Goal: Find specific page/section: Find specific page/section

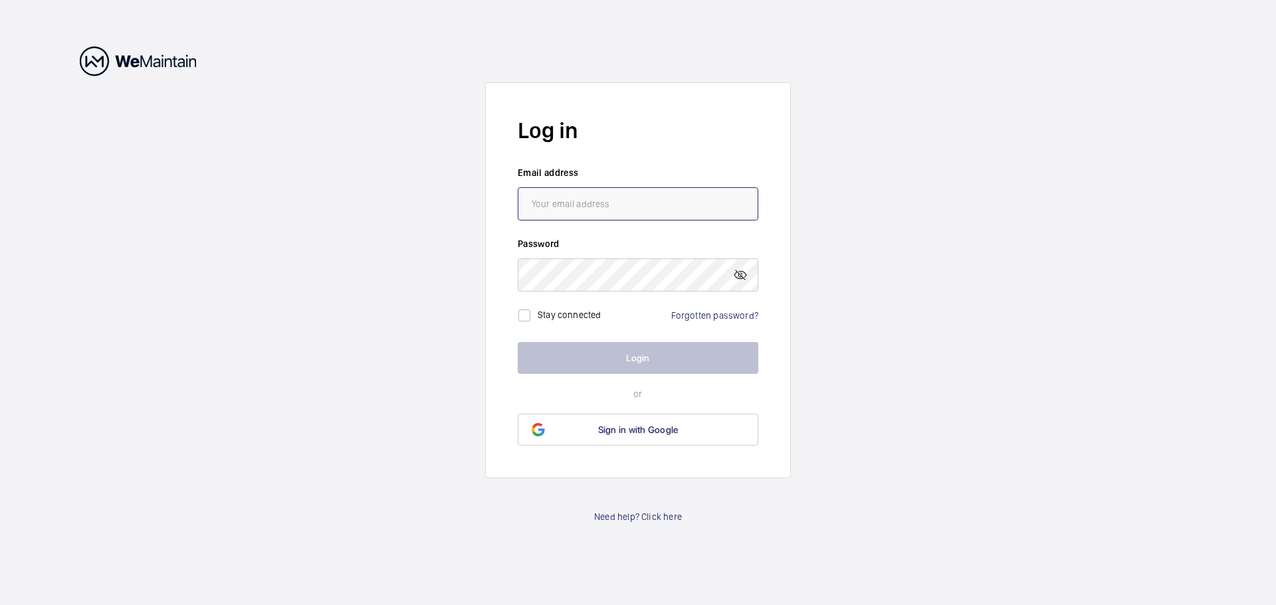
type input "[EMAIL_ADDRESS][PERSON_NAME][DOMAIN_NAME]"
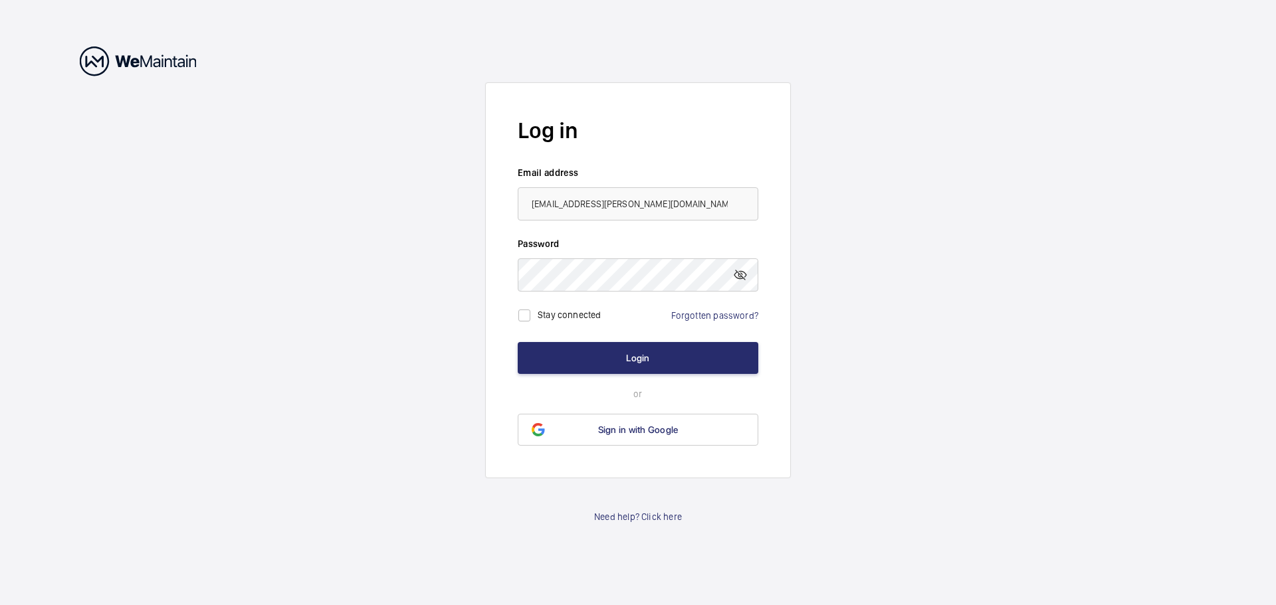
click at [455, 242] on label "Stay connected" at bounding box center [570, 314] width 64 height 11
checkbox input "true"
click at [455, 242] on button "Login" at bounding box center [638, 358] width 241 height 32
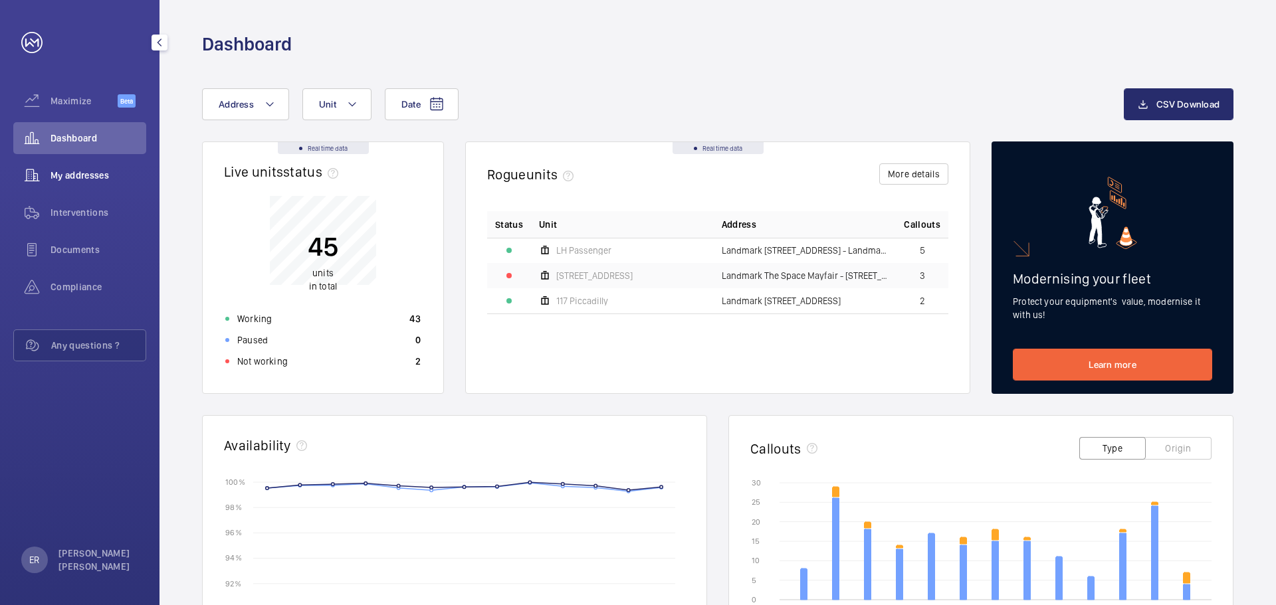
click at [89, 172] on span "My addresses" at bounding box center [99, 175] width 96 height 13
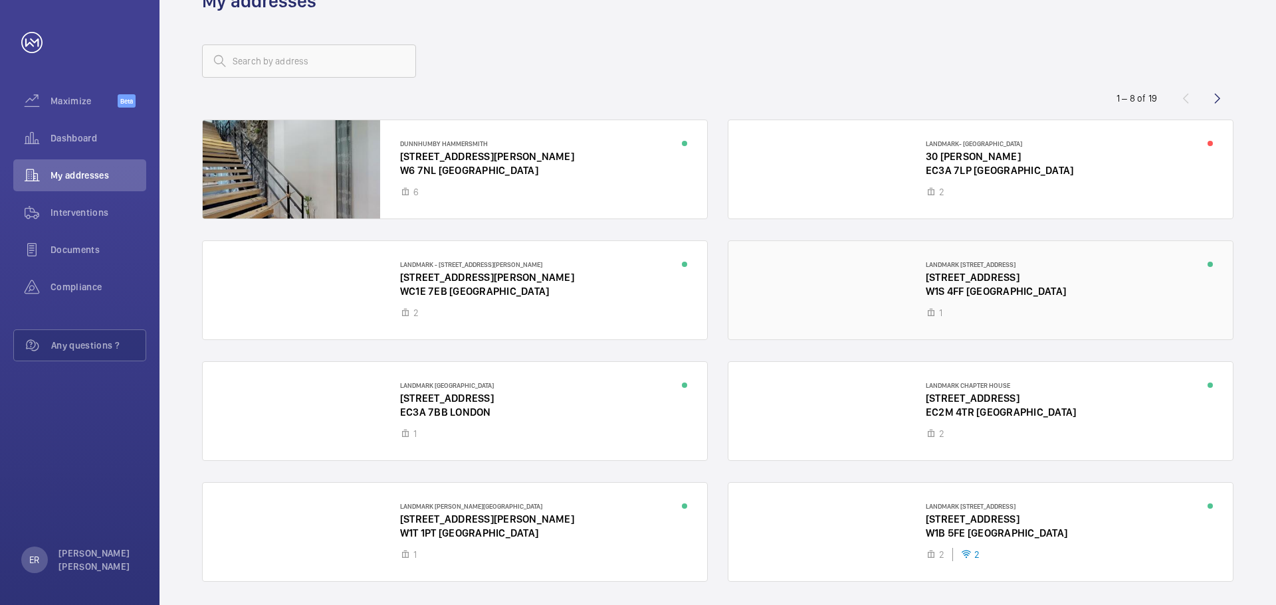
scroll to position [86, 0]
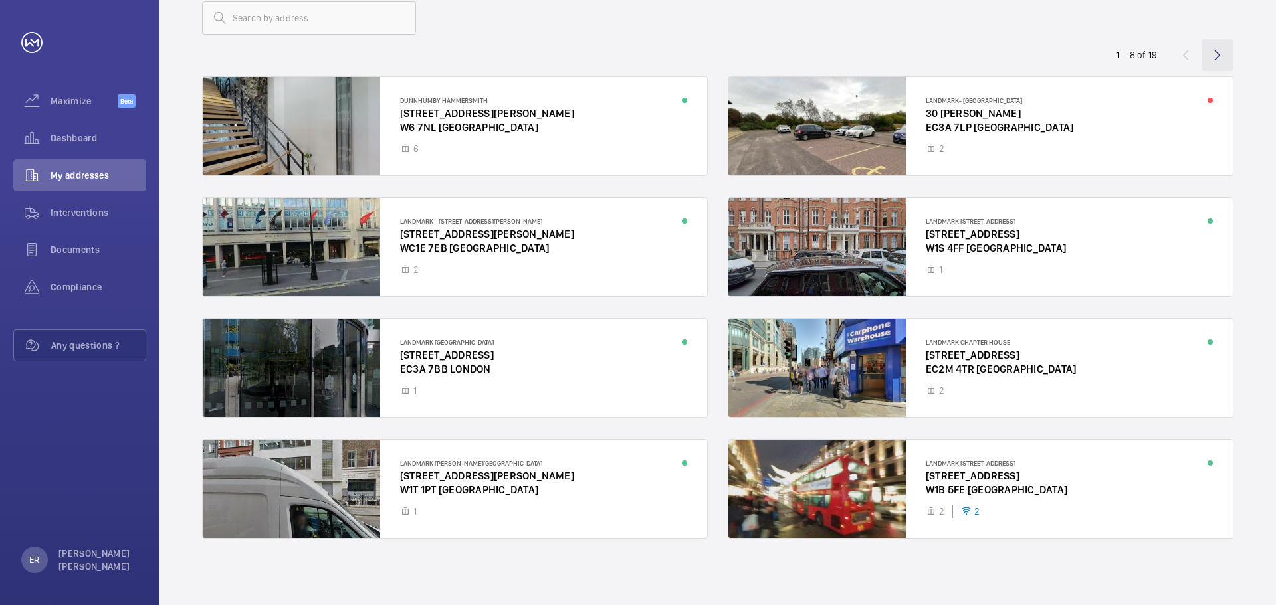
click at [455, 56] on wm-front-icon-button at bounding box center [1217, 55] width 32 height 32
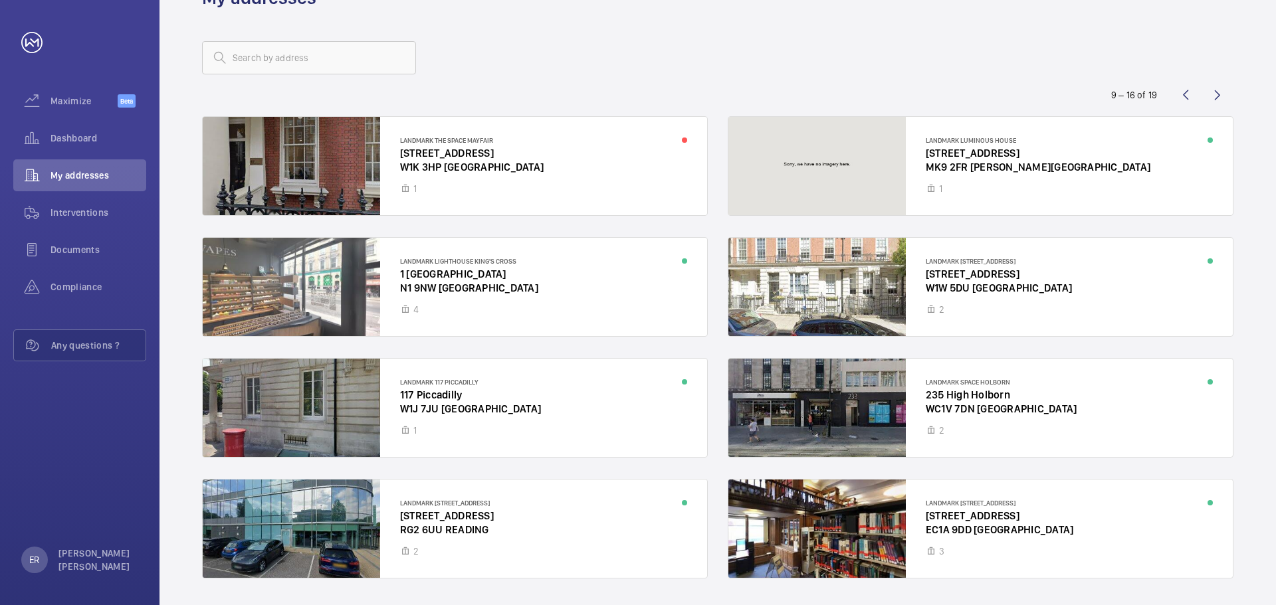
scroll to position [86, 0]
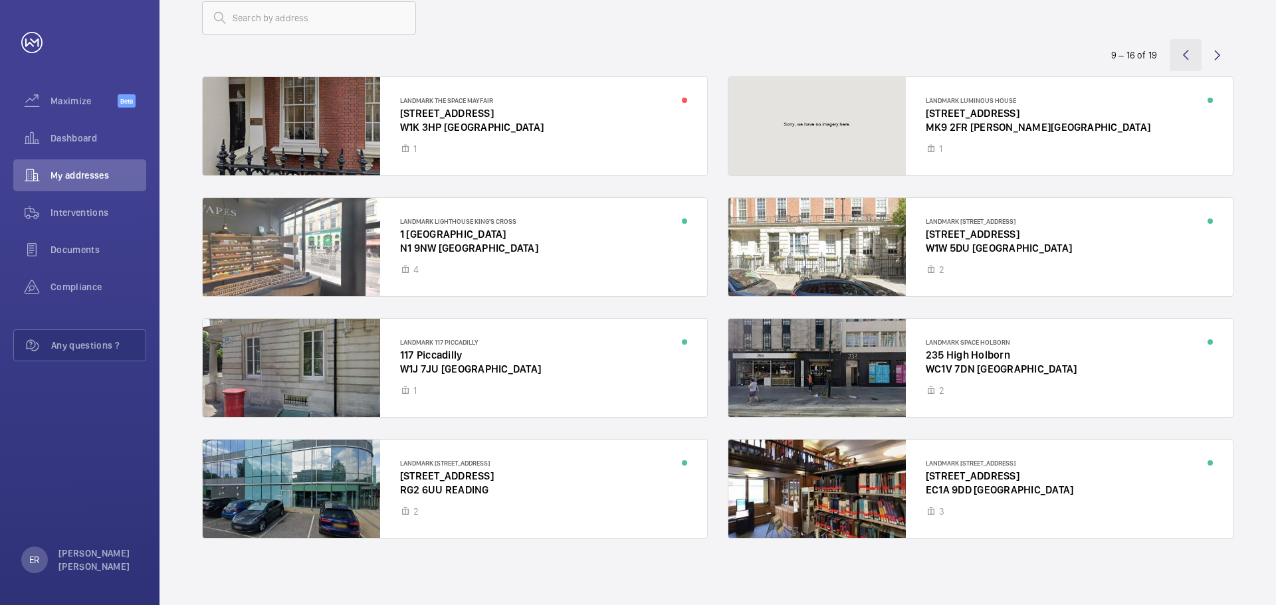
click at [455, 55] on wm-front-icon-button at bounding box center [1186, 55] width 32 height 32
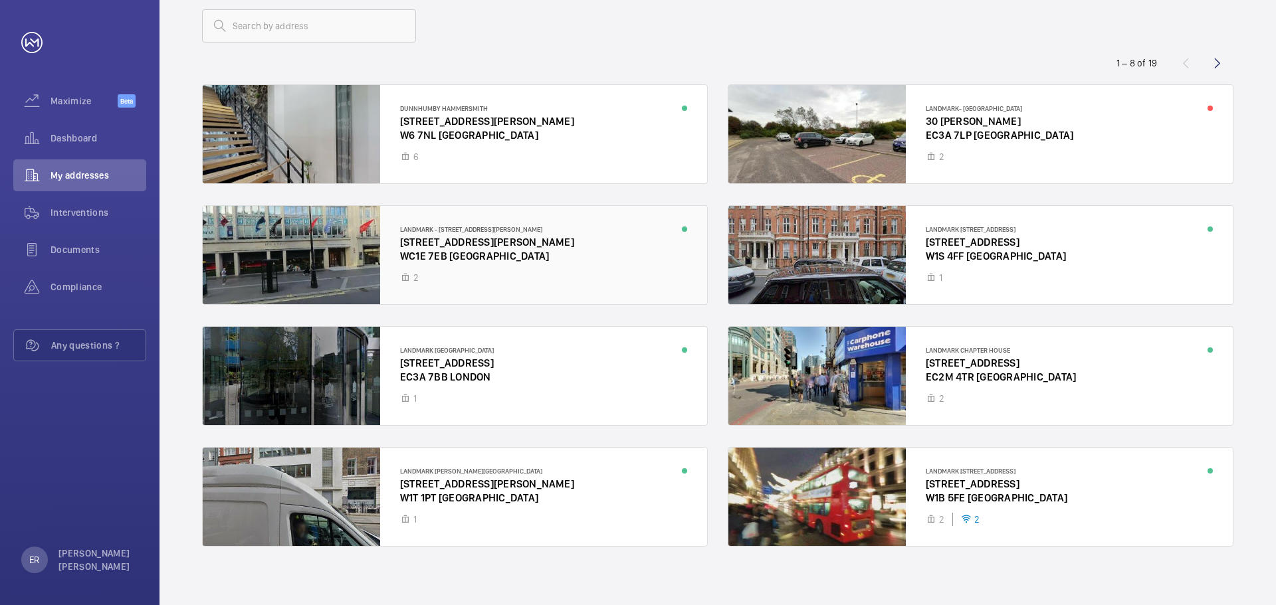
scroll to position [86, 0]
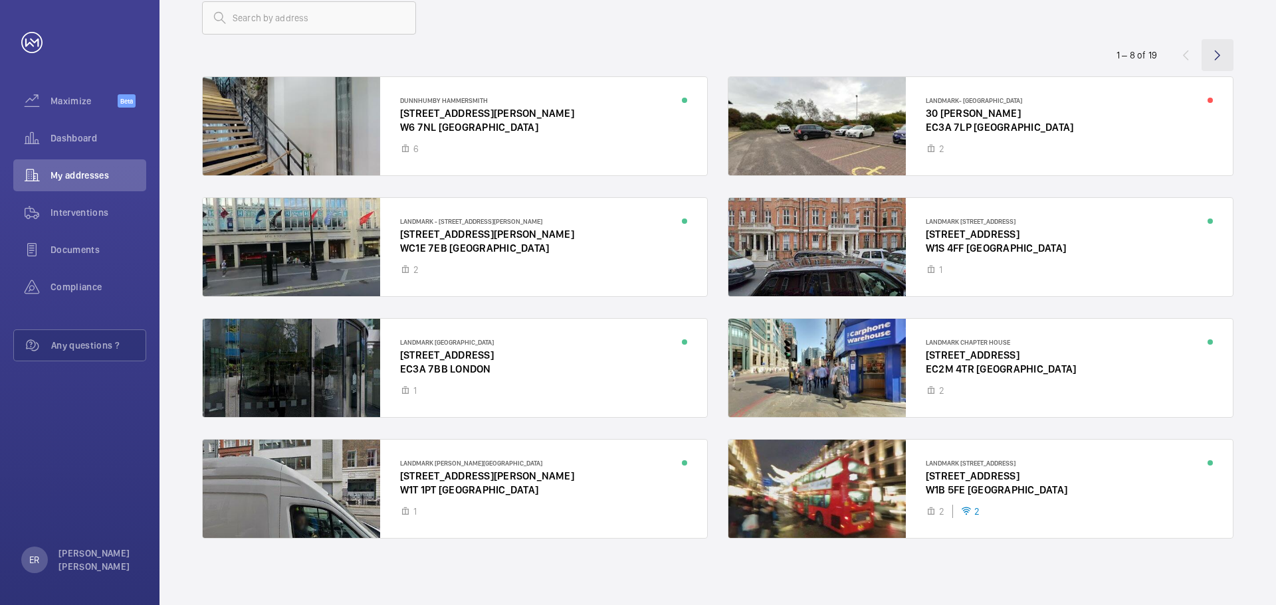
click at [455, 60] on wm-front-icon-button at bounding box center [1217, 55] width 32 height 32
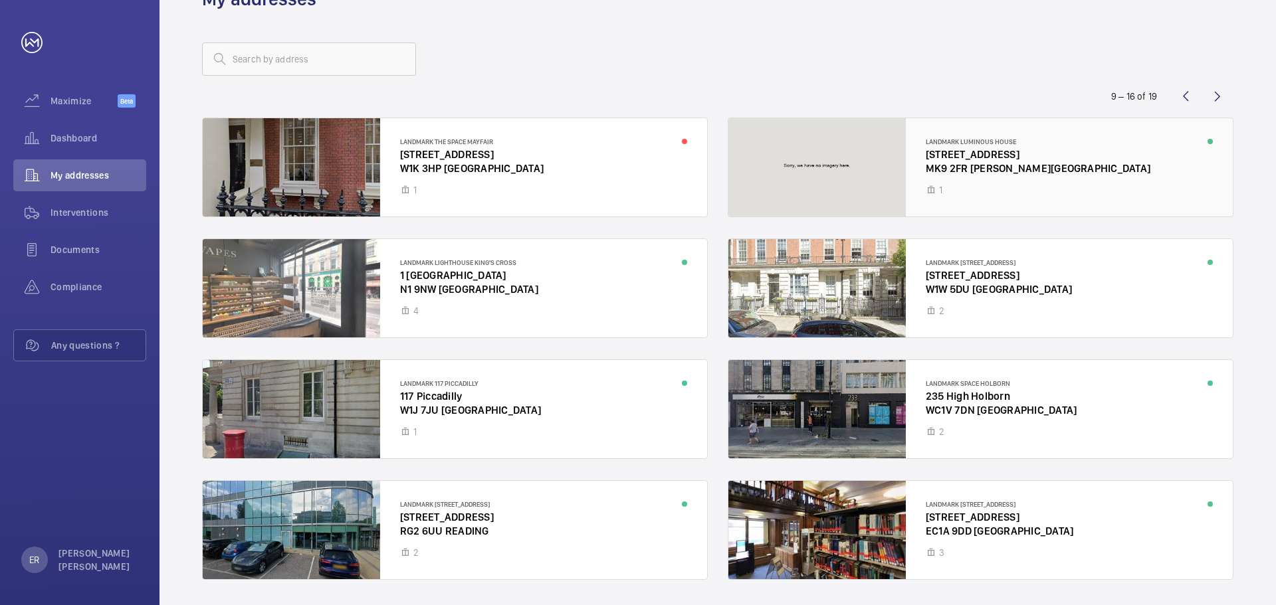
scroll to position [86, 0]
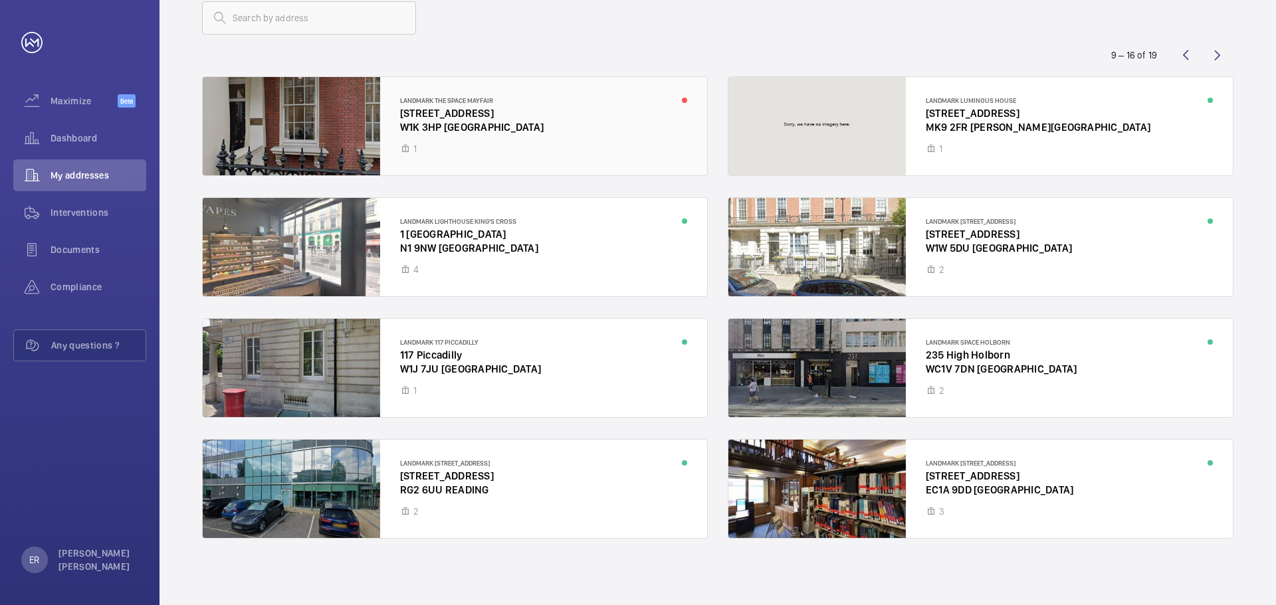
click at [455, 111] on div at bounding box center [455, 126] width 504 height 98
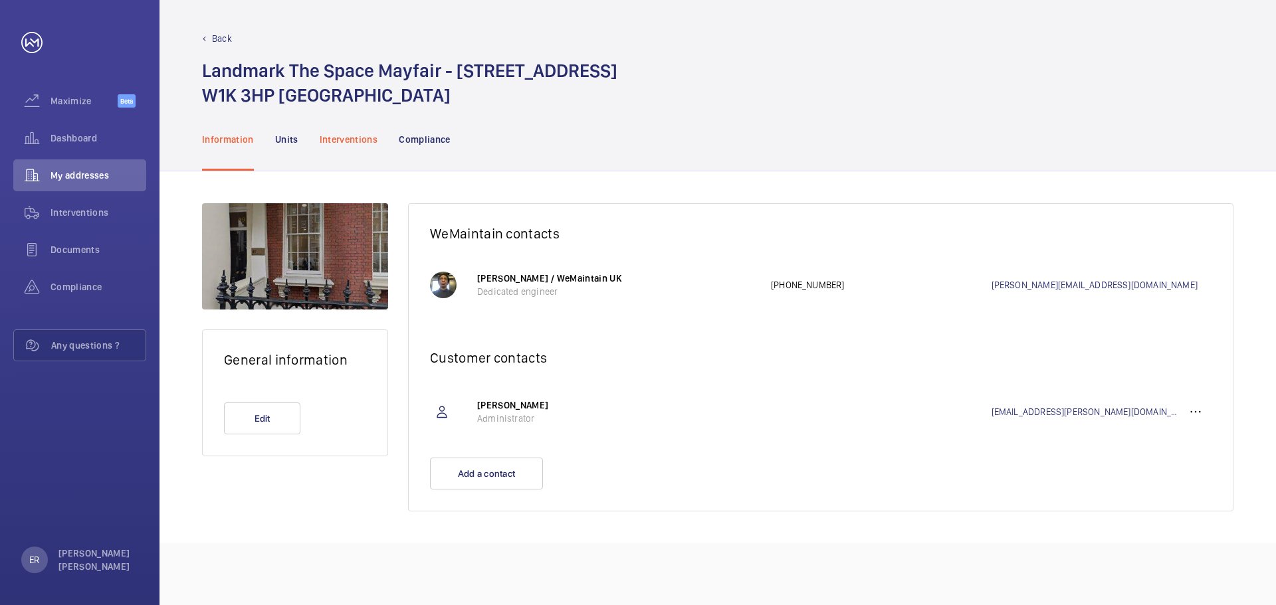
click at [350, 148] on div "Interventions" at bounding box center [349, 139] width 58 height 63
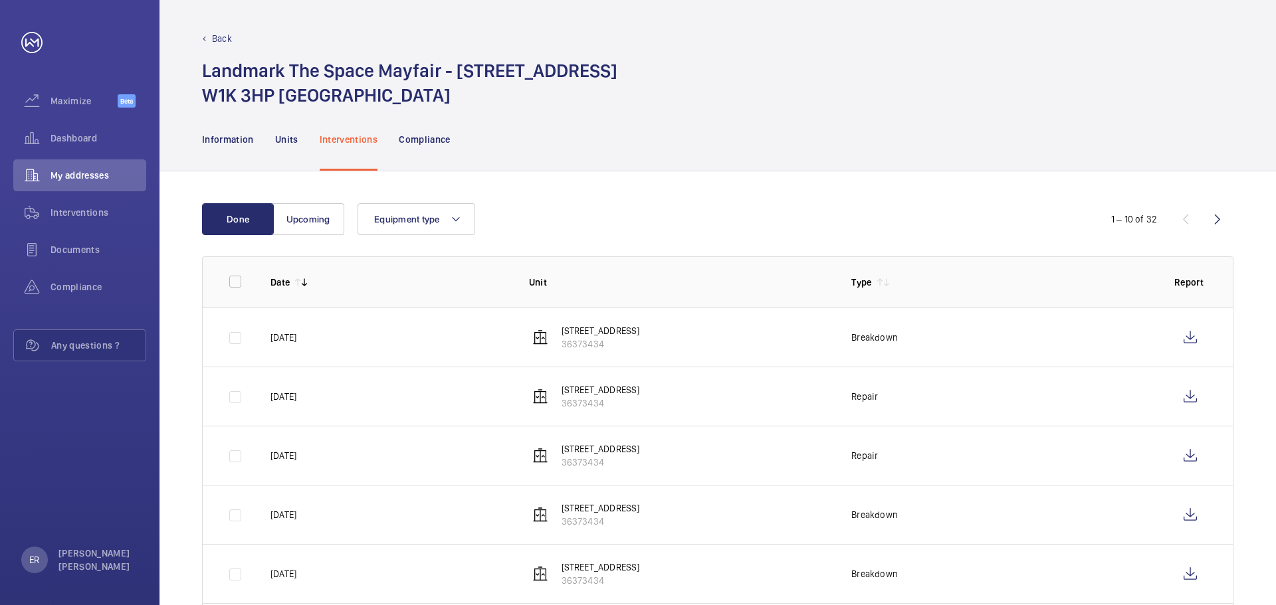
click at [223, 41] on p "Back" at bounding box center [222, 38] width 20 height 13
